Goal: Ask a question

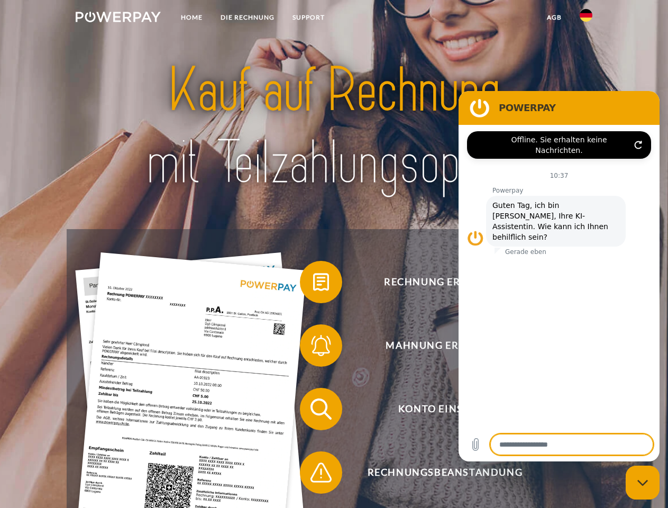
click at [118, 19] on img at bounding box center [118, 17] width 85 height 11
click at [586, 19] on img at bounding box center [586, 15] width 13 height 13
click at [554, 17] on link "agb" at bounding box center [554, 17] width 33 height 19
click at [313, 284] on span at bounding box center [305, 281] width 53 height 53
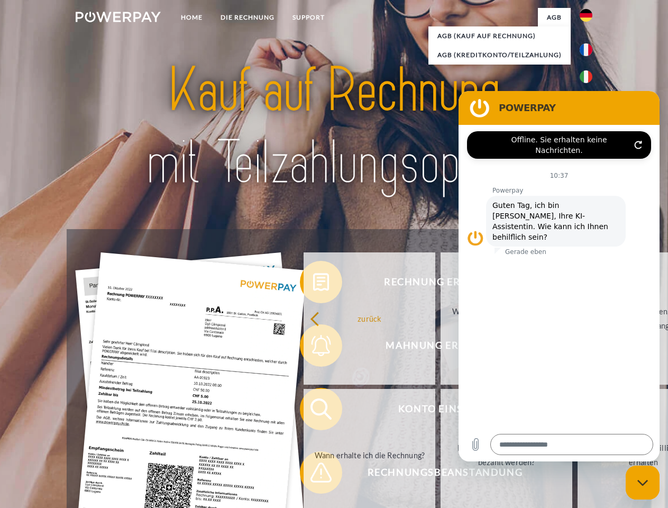
click at [313, 348] on div "Rechnung erhalten? Mahnung erhalten? Konto einsehen" at bounding box center [334, 440] width 534 height 423
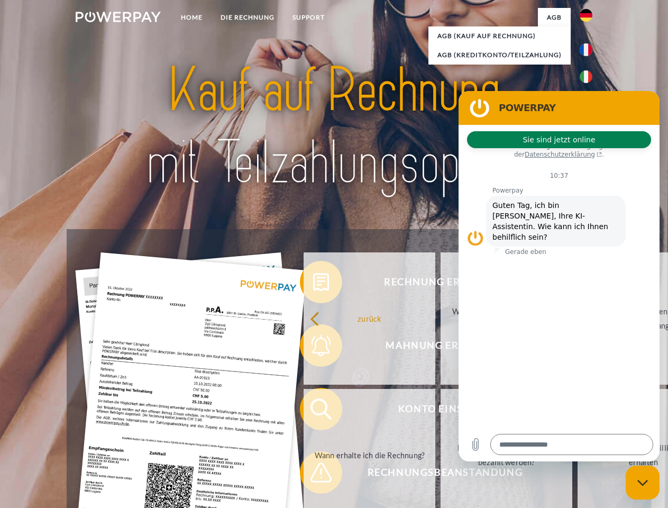
click at [441, 411] on link "Bis wann muss die Rechnung bezahlt werden?" at bounding box center [507, 455] width 132 height 132
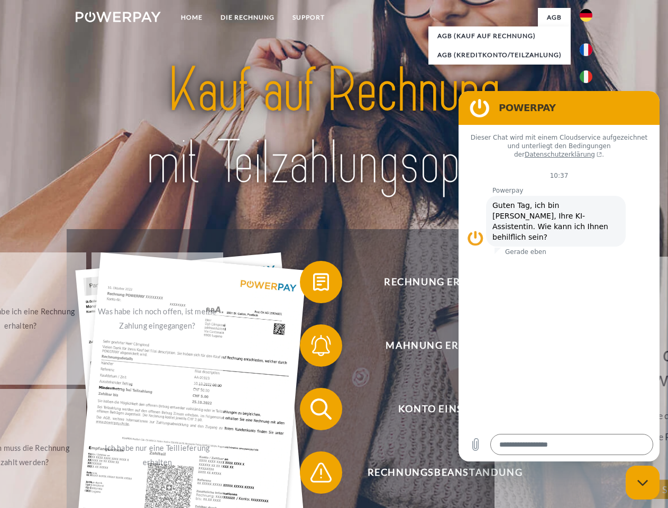
click at [313, 474] on span at bounding box center [305, 472] width 53 height 53
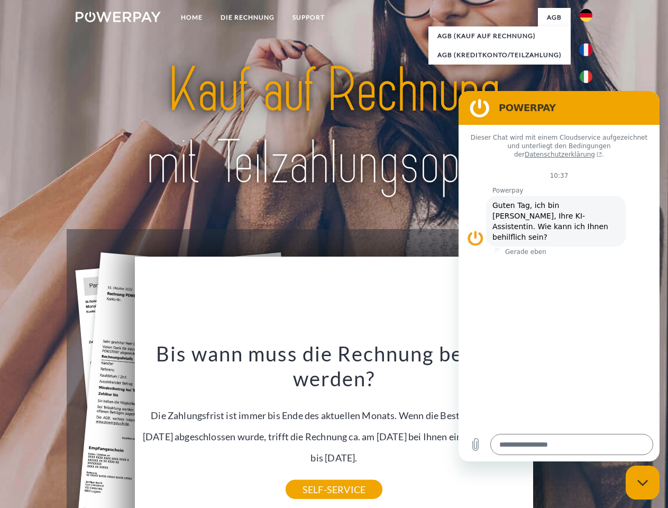
click at [643, 482] on icon "Messaging-Fenster schließen" at bounding box center [642, 482] width 11 height 7
type textarea "*"
